Goal: Task Accomplishment & Management: Use online tool/utility

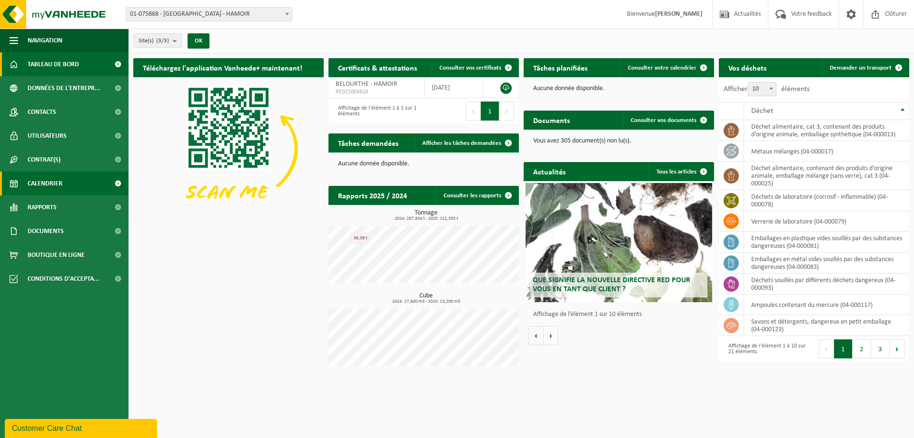
click at [72, 182] on link "Calendrier" at bounding box center [64, 183] width 129 height 24
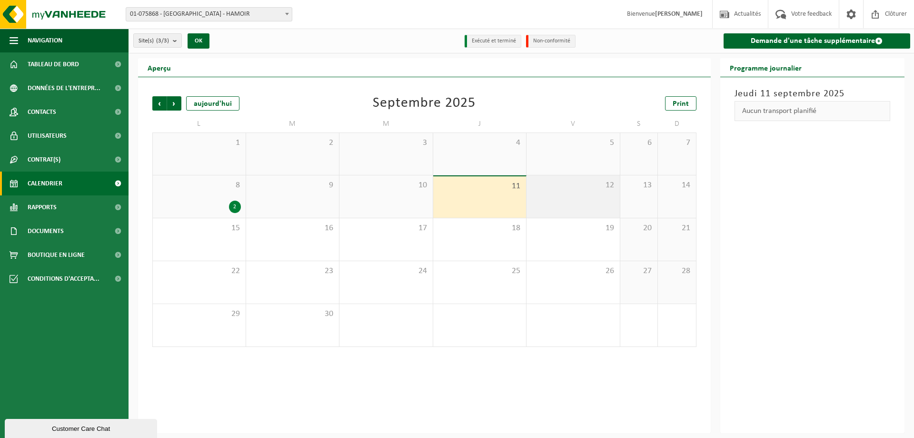
click at [551, 201] on div "12" at bounding box center [573, 196] width 93 height 42
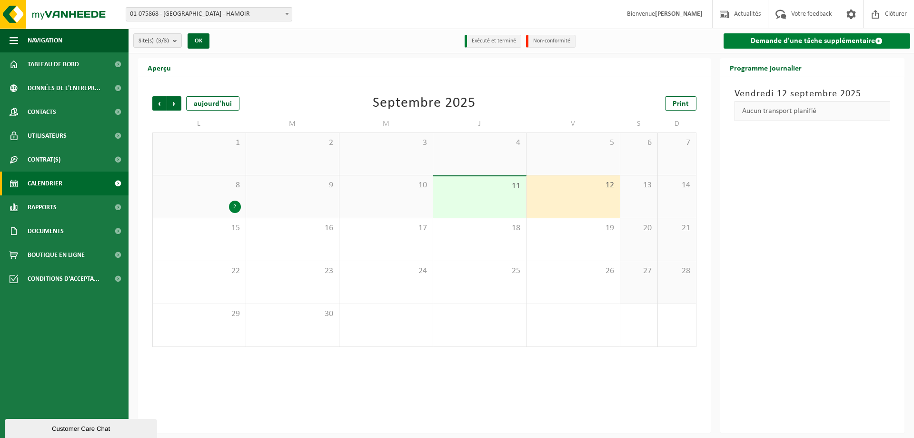
click at [825, 42] on link "Demande d'une tâche supplémentaire" at bounding box center [817, 40] width 187 height 15
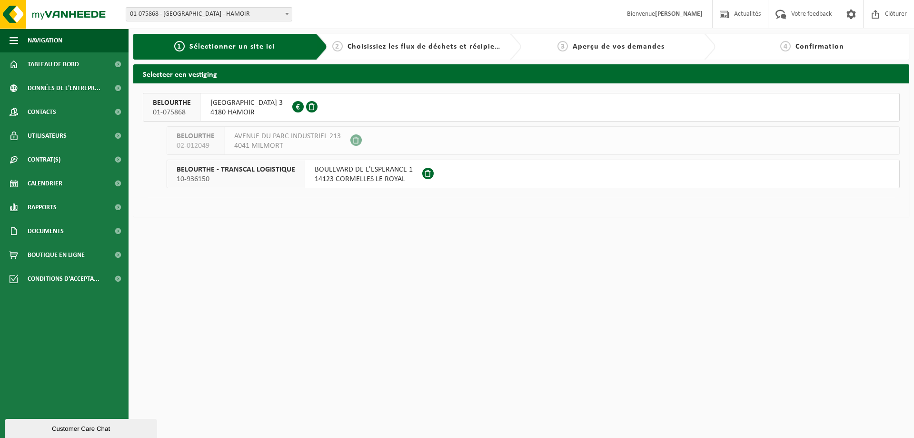
click at [239, 109] on span "4180 HAMOIR" at bounding box center [247, 113] width 72 height 10
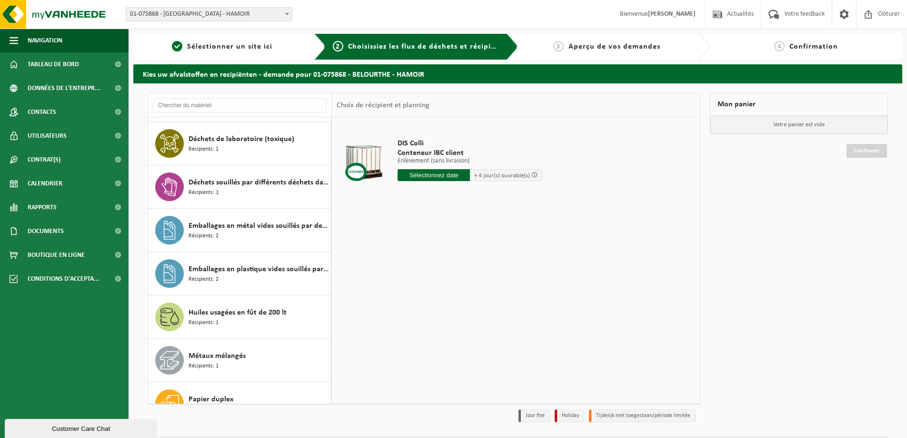
scroll to position [476, 0]
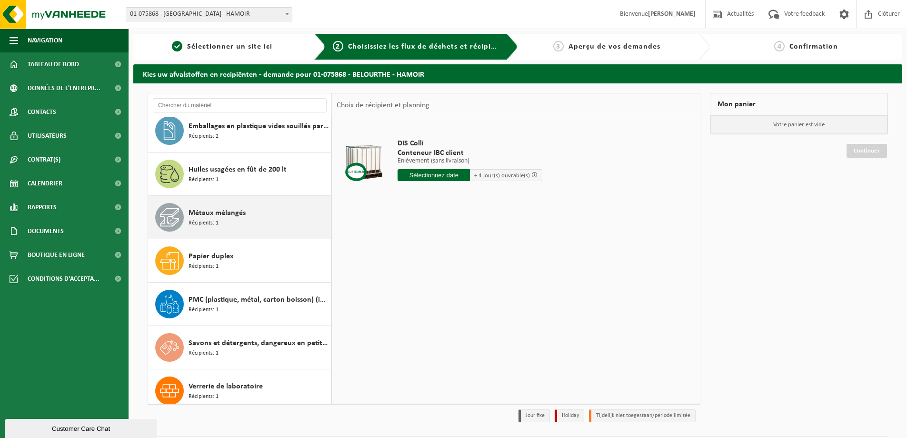
click at [242, 223] on div "Métaux mélangés Récipients: 1" at bounding box center [259, 217] width 140 height 29
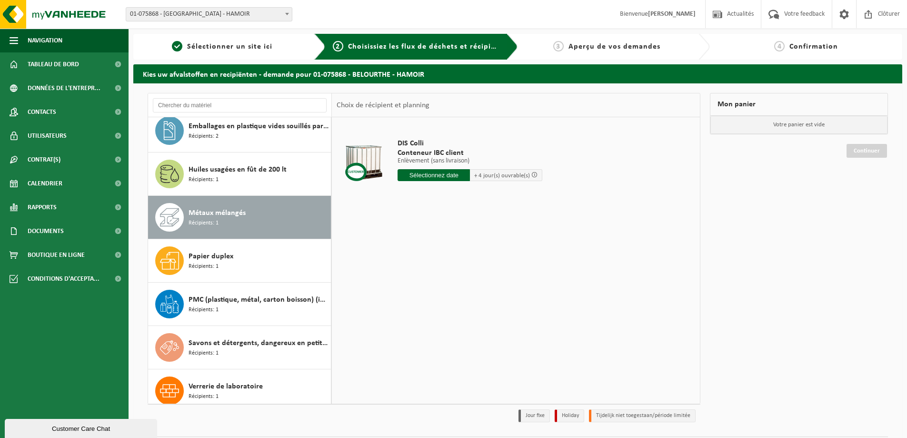
scroll to position [580, 0]
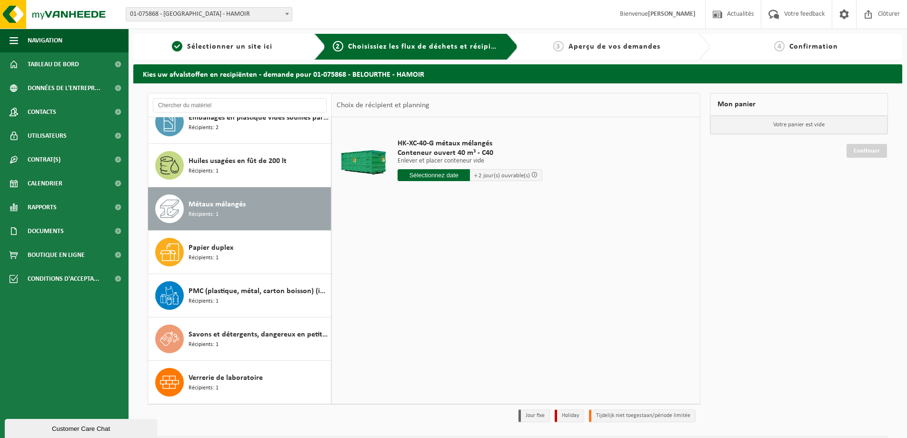
click at [442, 173] on input "text" at bounding box center [434, 175] width 72 height 12
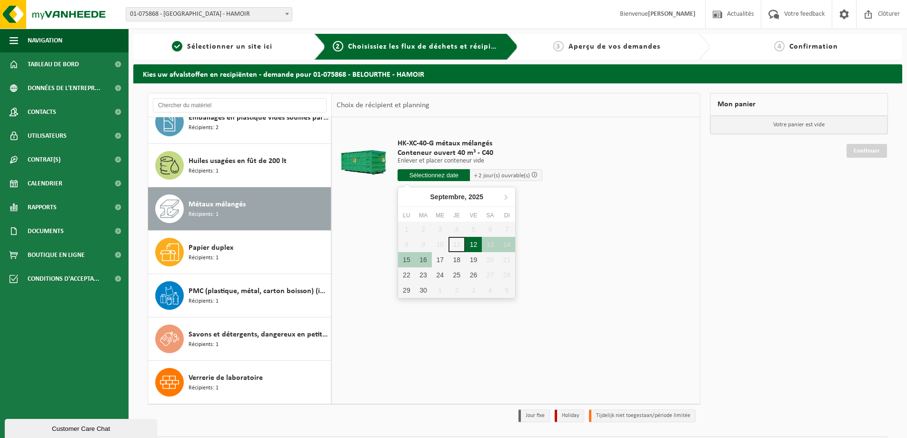
click at [476, 247] on div "12" at bounding box center [473, 244] width 17 height 15
type input "à partir de 2025-09-12"
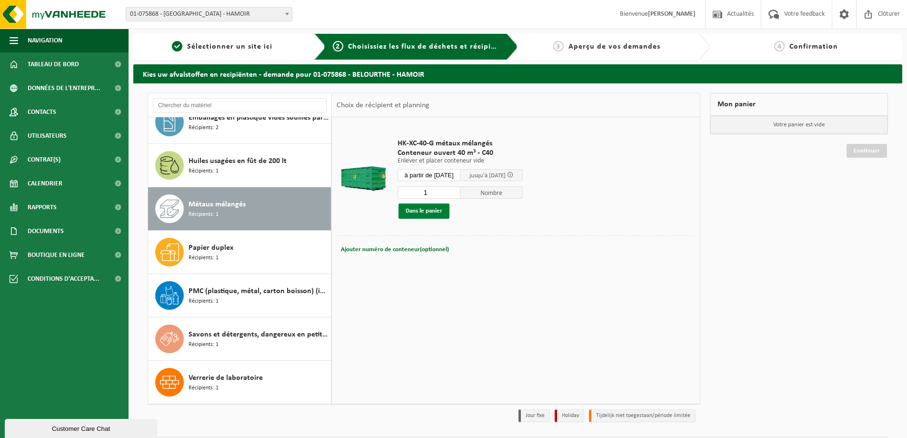
click at [428, 214] on button "Dans le panier" at bounding box center [424, 210] width 51 height 15
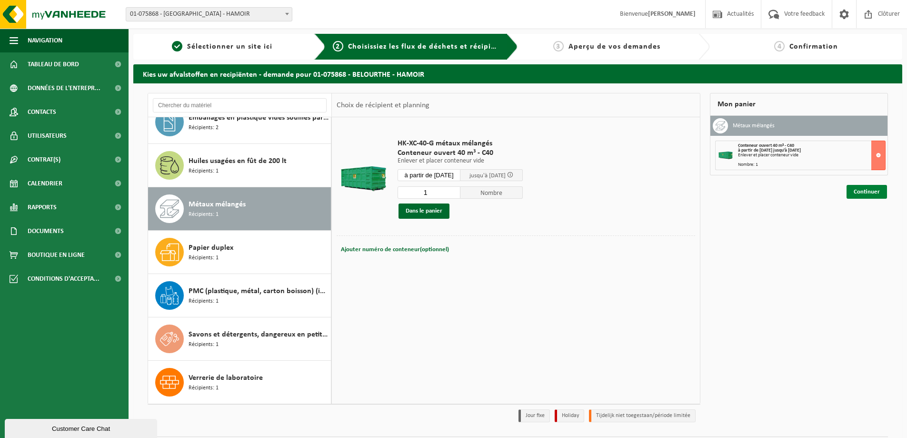
click at [872, 197] on link "Continuer" at bounding box center [867, 192] width 40 height 14
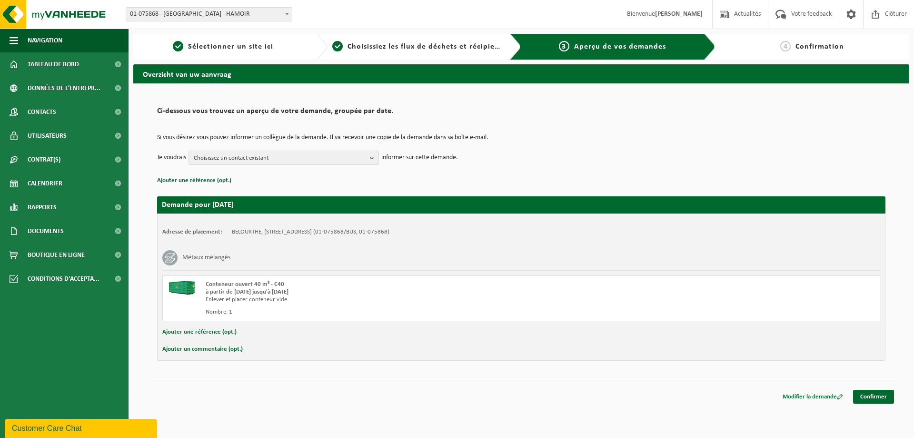
click at [814, 393] on link "Modifier la demande" at bounding box center [813, 397] width 75 height 14
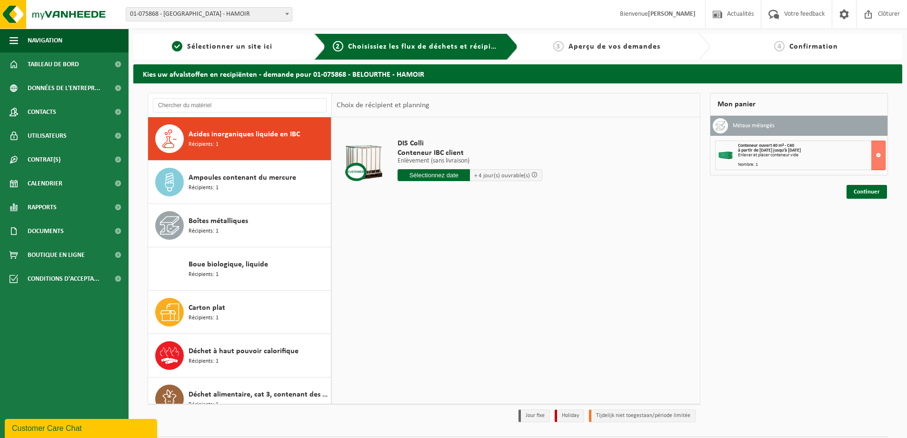
click at [797, 149] on strong "à partir de [DATE] jusqu'à [DATE]" at bounding box center [769, 150] width 63 height 5
click at [881, 155] on button at bounding box center [879, 155] width 14 height 30
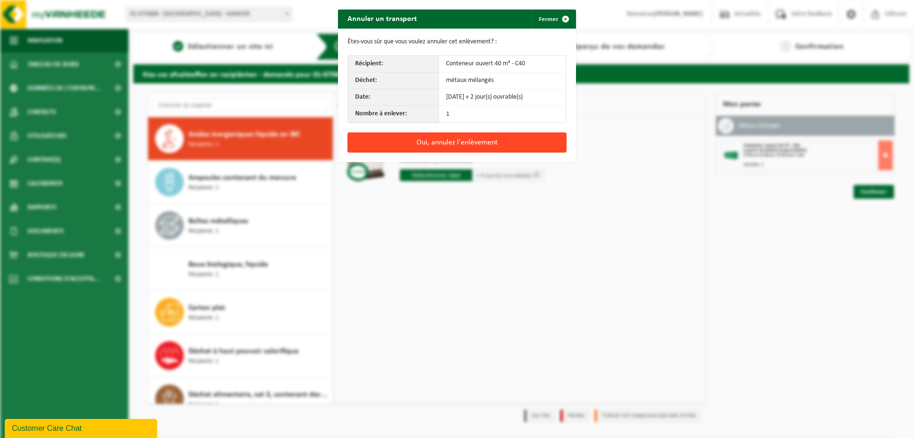
click at [428, 143] on button "Oui, annulez l'enlèvement" at bounding box center [457, 142] width 219 height 20
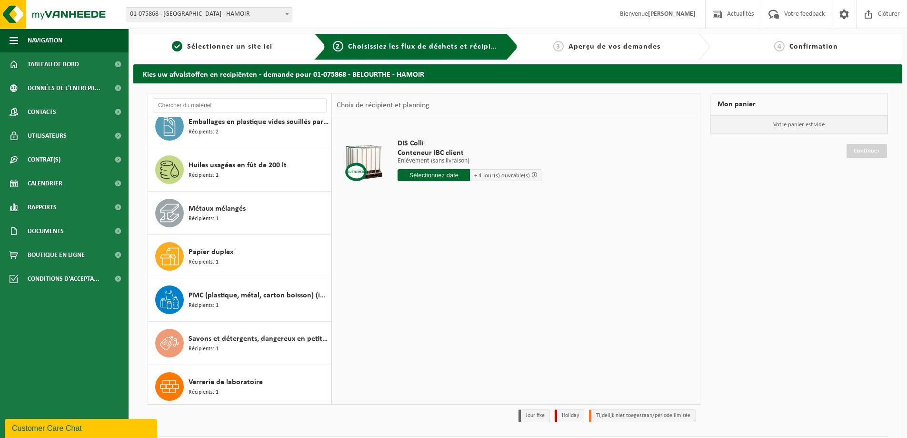
scroll to position [580, 0]
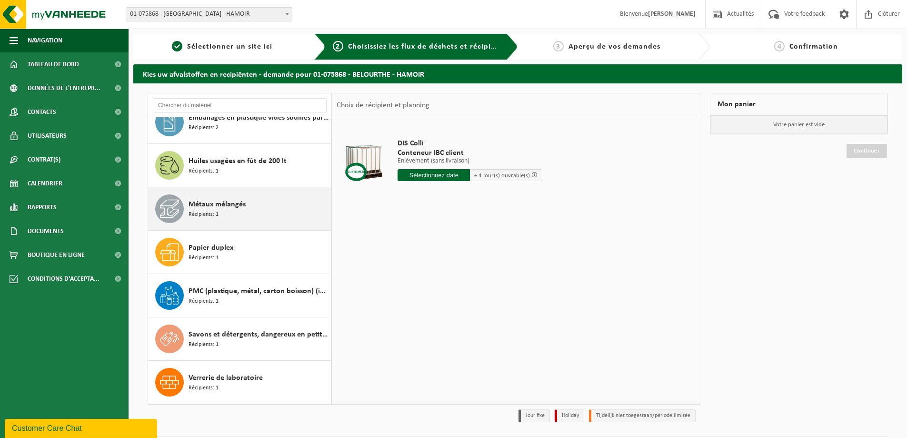
click at [245, 215] on div "Métaux mélangés Récipients: 1" at bounding box center [259, 208] width 140 height 29
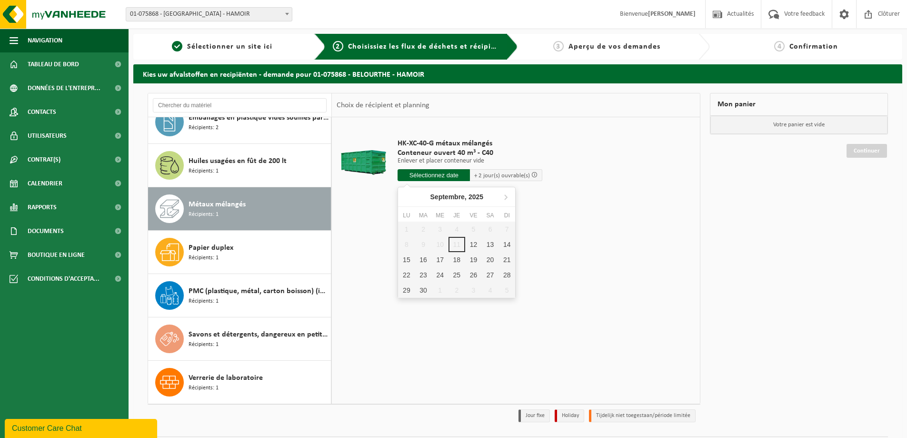
click at [429, 179] on input "text" at bounding box center [434, 175] width 72 height 12
click at [467, 246] on div "12" at bounding box center [473, 244] width 17 height 15
type input "à partir de 2025-09-12"
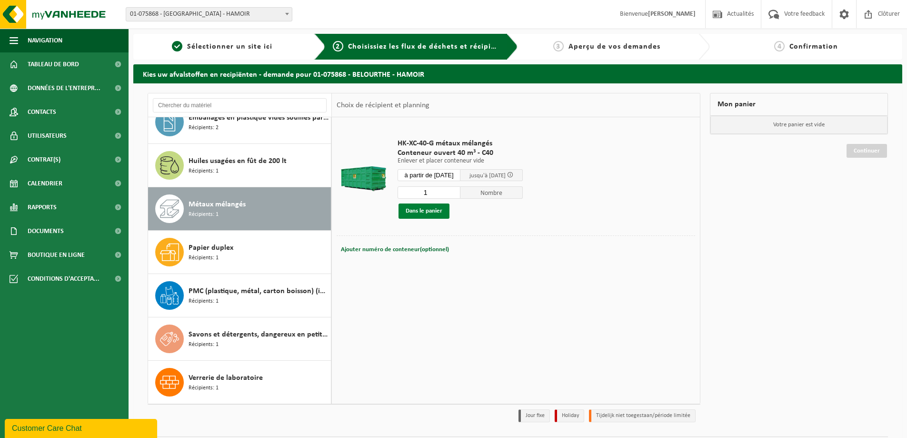
click at [433, 212] on button "Dans le panier" at bounding box center [424, 210] width 51 height 15
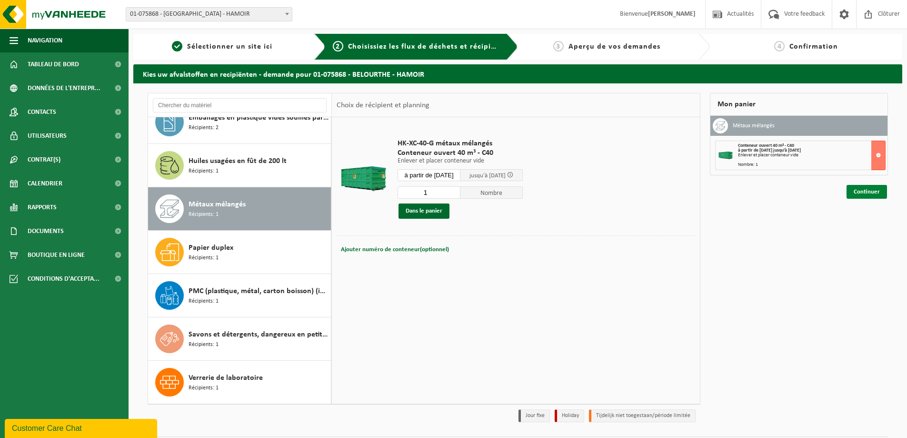
click at [865, 196] on link "Continuer" at bounding box center [867, 192] width 40 height 14
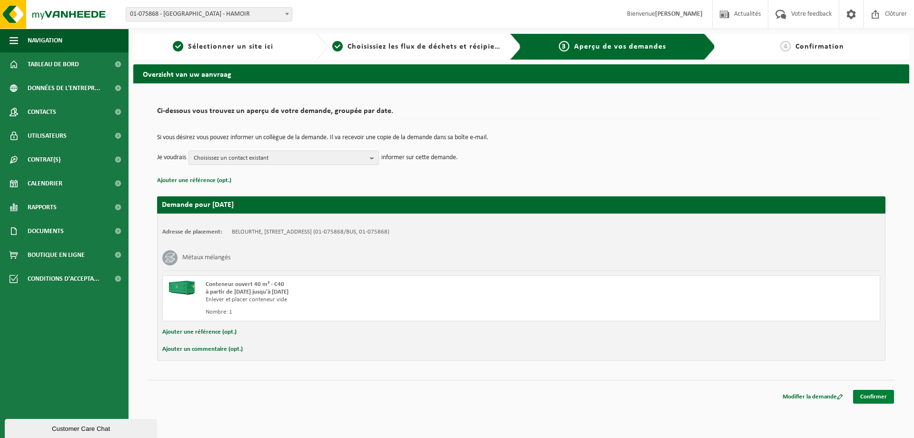
click at [864, 398] on link "Confirmer" at bounding box center [873, 397] width 41 height 14
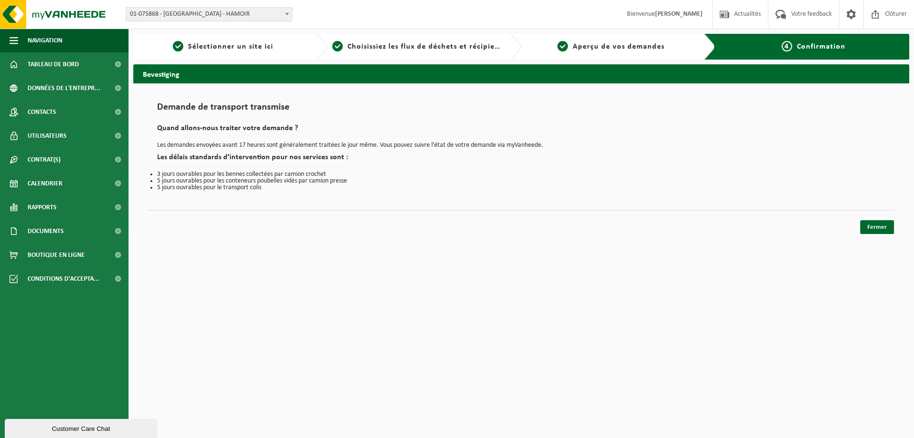
click at [867, 234] on div "Bevestiging Demande de transport transmise Quand allons-nous traiter votre dema…" at bounding box center [522, 149] width 786 height 170
click at [868, 232] on link "Fermer" at bounding box center [878, 227] width 34 height 14
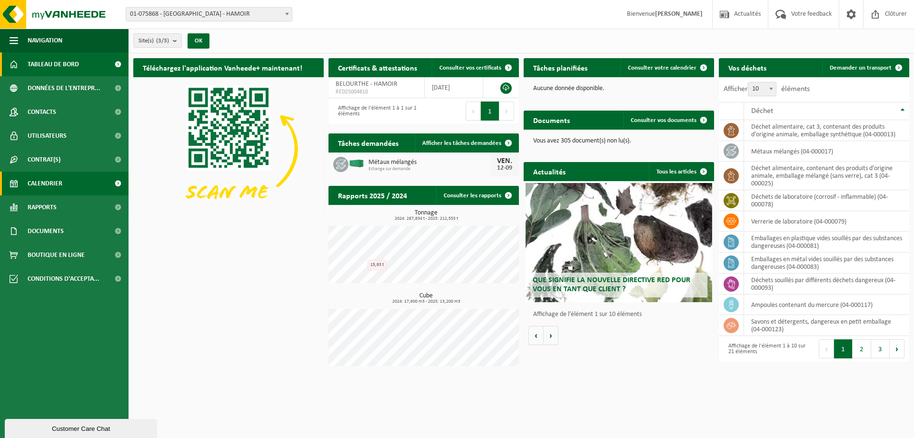
click at [50, 174] on span "Calendrier" at bounding box center [45, 183] width 35 height 24
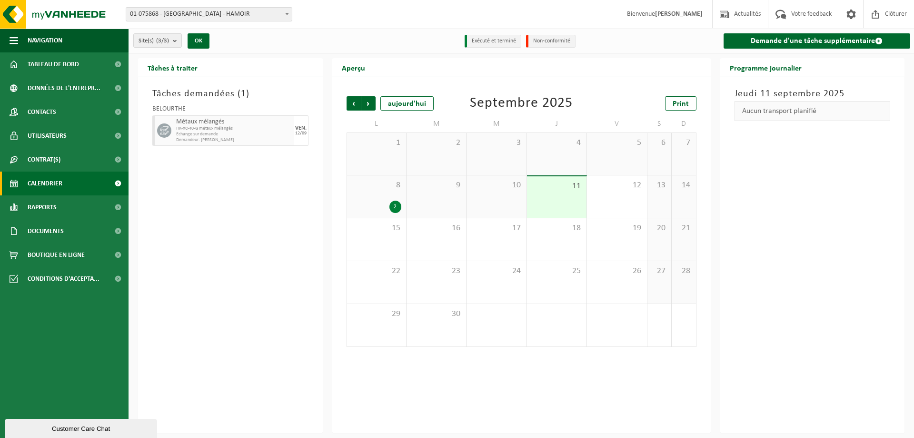
click at [544, 192] on div "11" at bounding box center [557, 196] width 60 height 41
click at [391, 206] on div "2" at bounding box center [396, 207] width 12 height 12
